Goal: Task Accomplishment & Management: Use online tool/utility

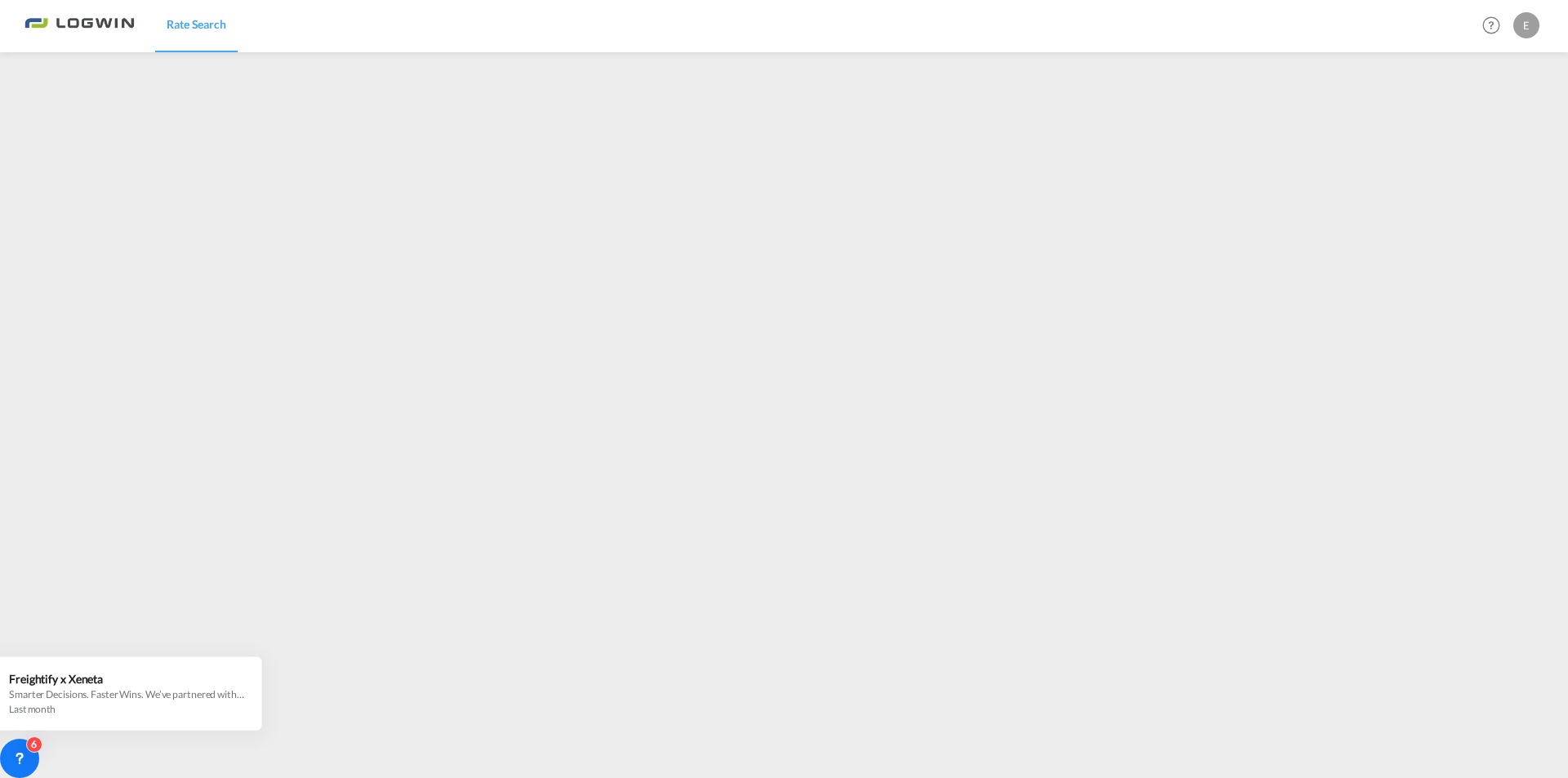
click at [92, 13] on img at bounding box center [79, 25] width 110 height 37
click at [73, 28] on img at bounding box center [79, 25] width 110 height 37
click at [97, 20] on img at bounding box center [79, 25] width 110 height 37
click at [81, 24] on img at bounding box center [79, 25] width 110 height 37
